Goal: Transaction & Acquisition: Download file/media

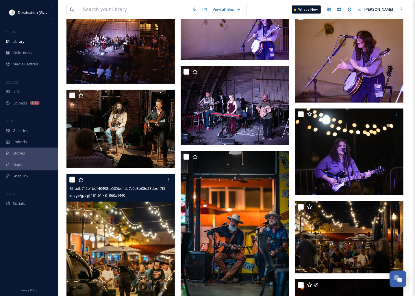
scroll to position [75, 0]
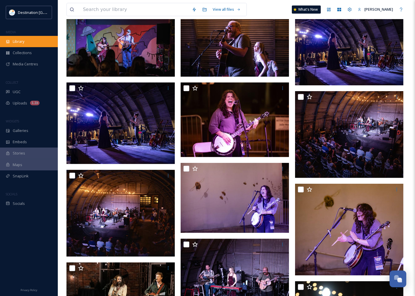
click at [23, 43] on span "Library" at bounding box center [19, 41] width 12 height 5
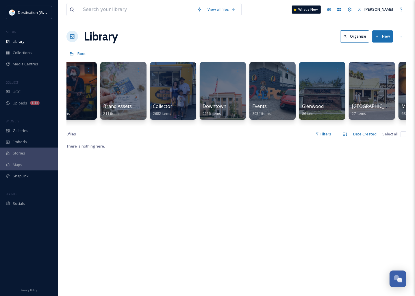
scroll to position [0, 190]
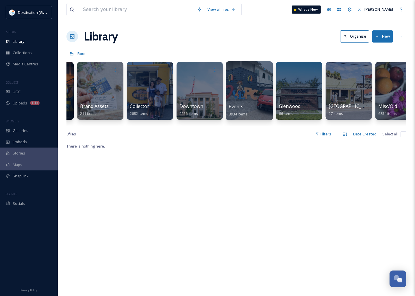
click at [240, 95] on div at bounding box center [249, 90] width 47 height 59
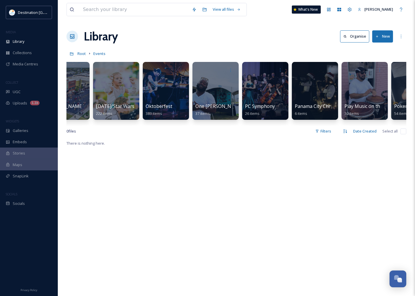
scroll to position [0, 1047]
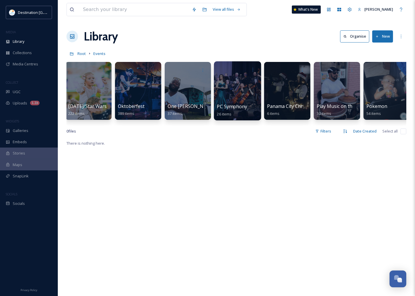
click at [242, 108] on span "PC Symphony" at bounding box center [232, 106] width 30 height 6
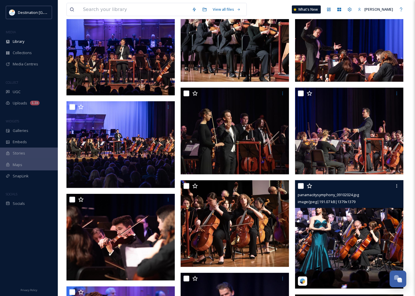
scroll to position [325, 0]
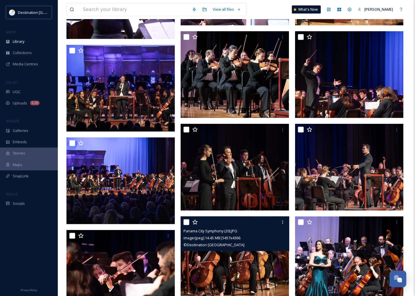
click at [271, 262] on img at bounding box center [235, 259] width 108 height 87
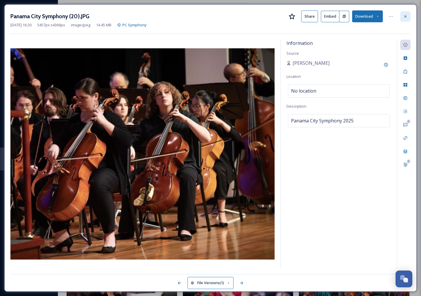
click at [404, 13] on div at bounding box center [405, 16] width 10 height 10
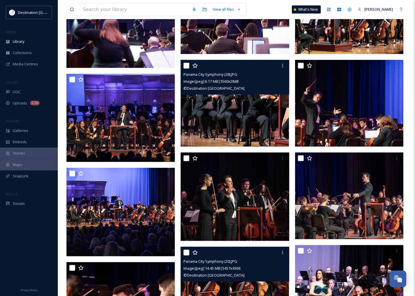
scroll to position [289, 0]
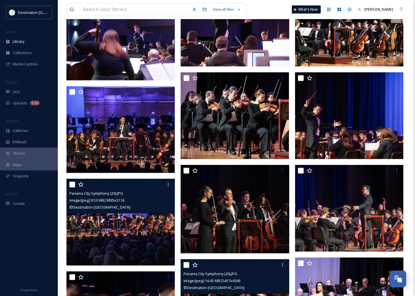
click at [142, 239] on img at bounding box center [121, 222] width 108 height 87
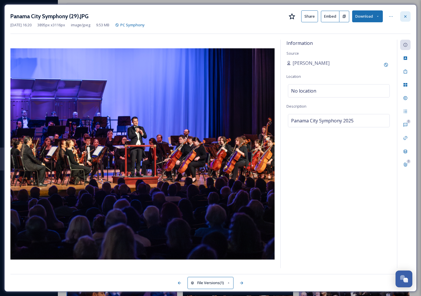
click at [408, 16] on div at bounding box center [405, 16] width 10 height 10
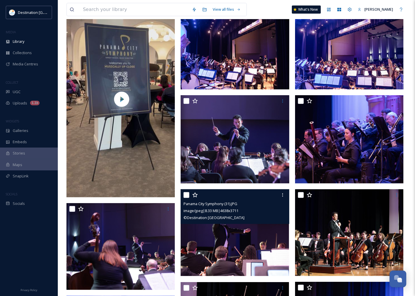
scroll to position [72, 0]
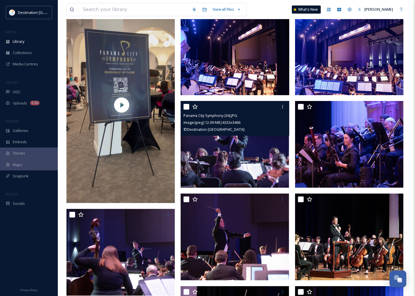
click at [221, 167] on img at bounding box center [235, 144] width 108 height 87
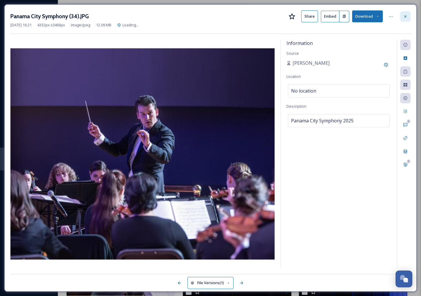
click at [405, 15] on icon at bounding box center [405, 16] width 5 height 5
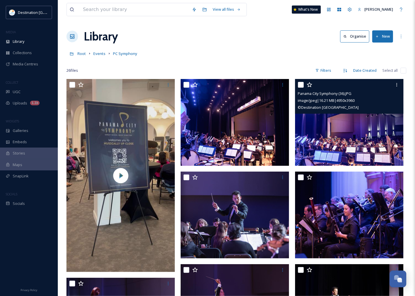
click at [355, 150] on img at bounding box center [349, 122] width 108 height 87
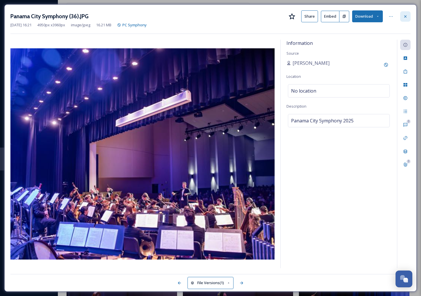
click at [403, 15] on icon at bounding box center [405, 16] width 5 height 5
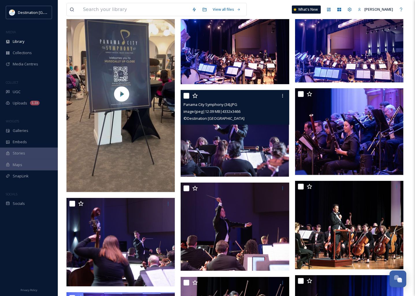
scroll to position [108, 0]
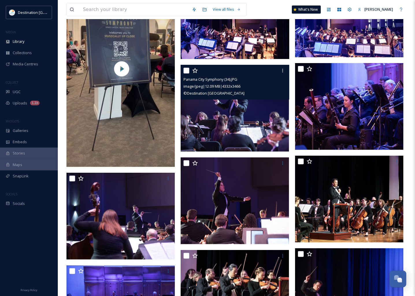
click at [252, 127] on img at bounding box center [235, 108] width 108 height 87
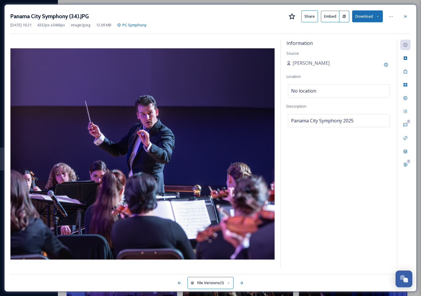
click at [377, 15] on icon at bounding box center [378, 16] width 4 height 4
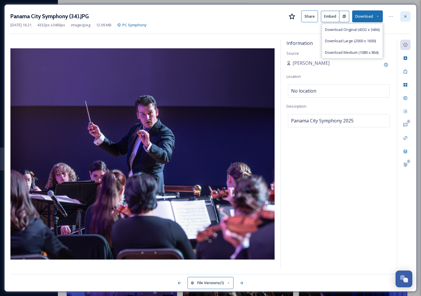
click at [405, 15] on icon at bounding box center [405, 16] width 5 height 5
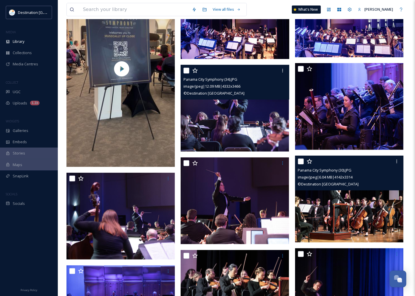
click at [376, 222] on img at bounding box center [349, 199] width 108 height 87
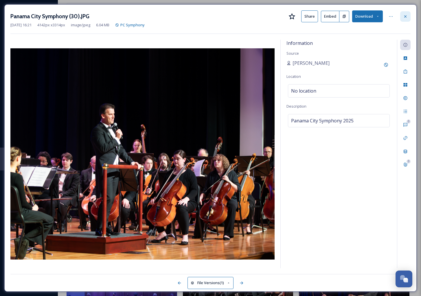
click at [404, 16] on icon at bounding box center [405, 16] width 5 height 5
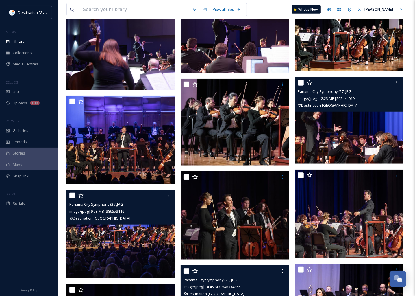
scroll to position [289, 0]
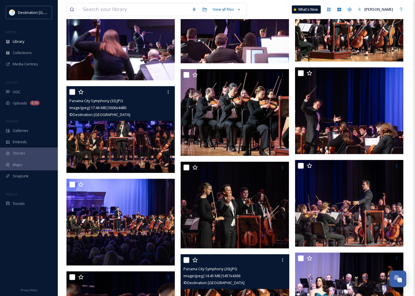
click at [151, 126] on img at bounding box center [121, 129] width 108 height 87
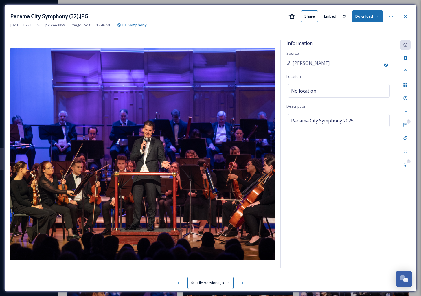
click at [378, 16] on icon at bounding box center [378, 16] width 4 height 4
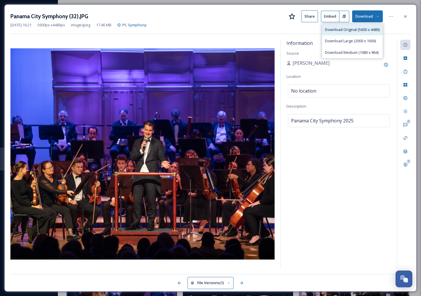
click at [354, 29] on span "Download Original (5600 x 4480)" at bounding box center [352, 29] width 55 height 5
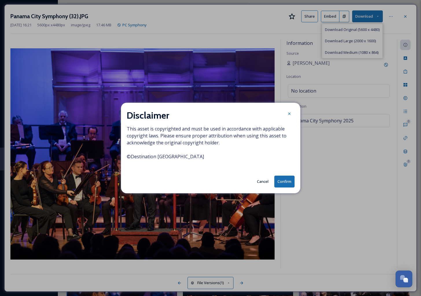
click at [283, 180] on button "Confirm" at bounding box center [284, 182] width 20 height 12
